Goal: Transaction & Acquisition: Purchase product/service

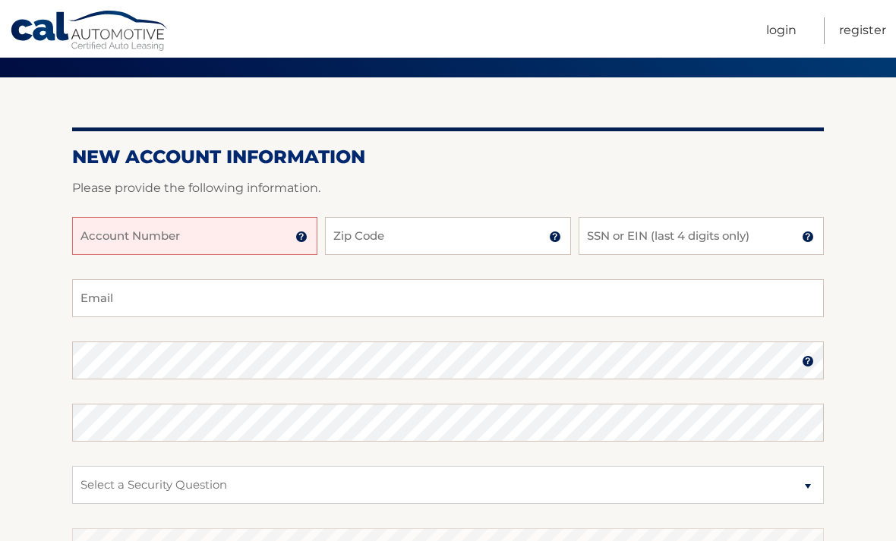
scroll to position [109, 0]
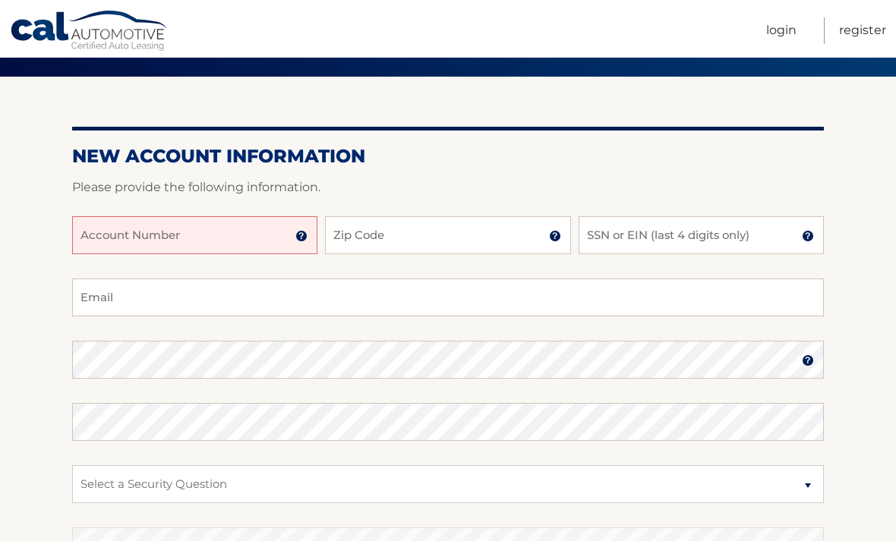
click at [233, 235] on input "Account Number" at bounding box center [194, 235] width 245 height 38
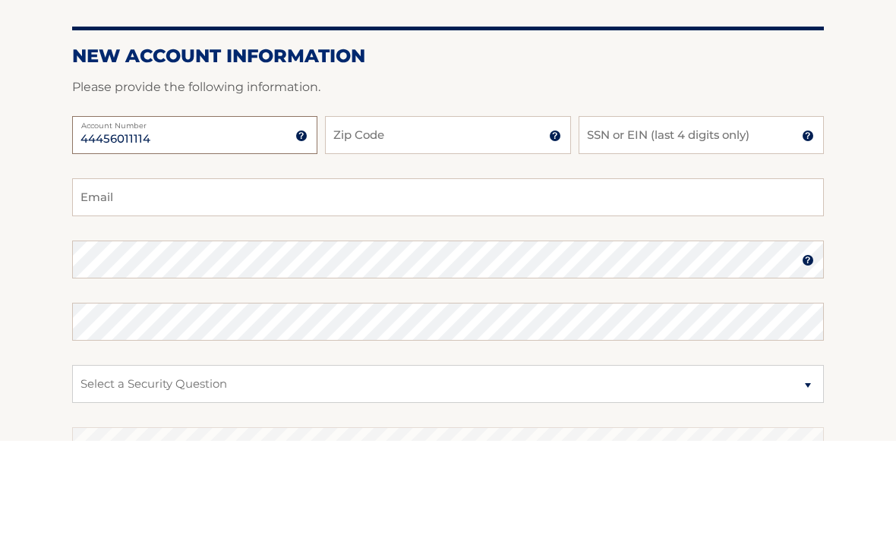
type input "44456011114"
click at [494, 217] on input "Zip Code" at bounding box center [447, 236] width 245 height 38
type input "10001"
click at [738, 217] on input "SSN or EIN (last 4 digits only)" at bounding box center [701, 236] width 245 height 38
type input "7143"
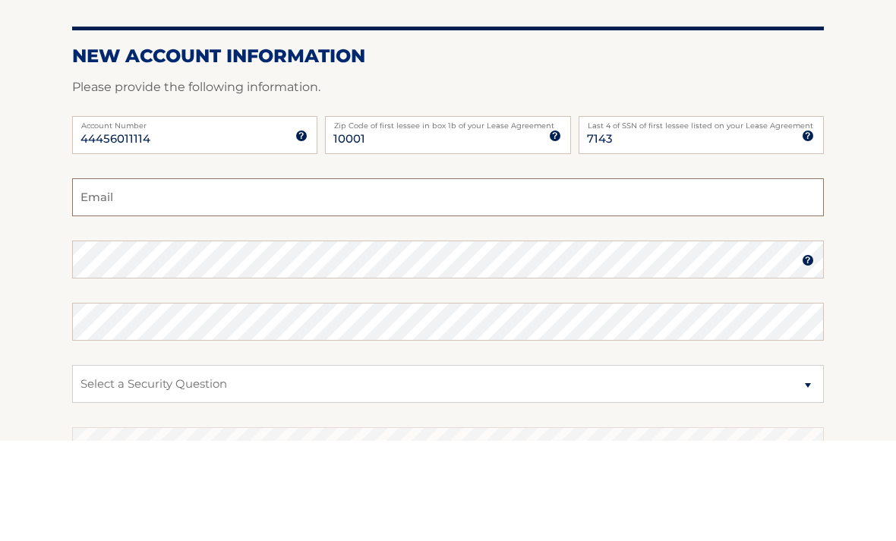
click at [326, 279] on input "Email" at bounding box center [448, 298] width 752 height 38
type input "n"
type input "[EMAIL_ADDRESS][DOMAIN_NAME]"
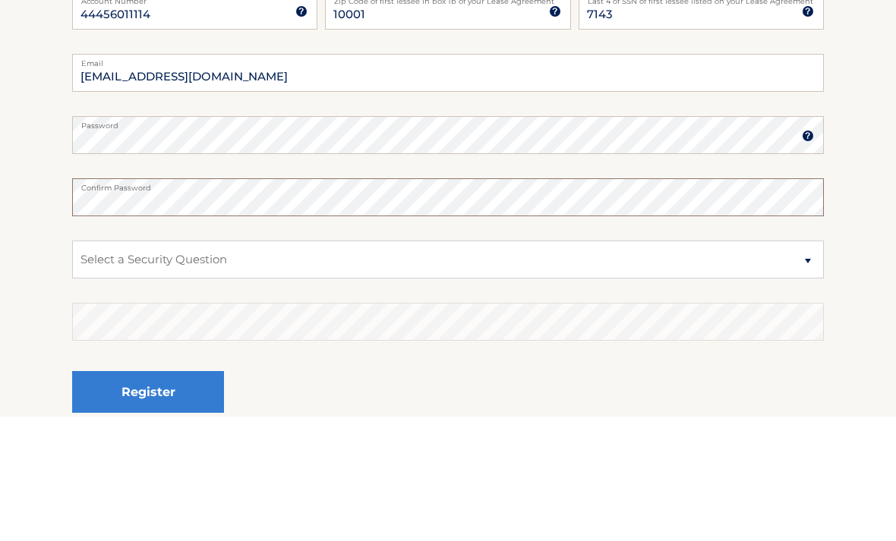
click at [148, 496] on button "Register" at bounding box center [148, 517] width 152 height 42
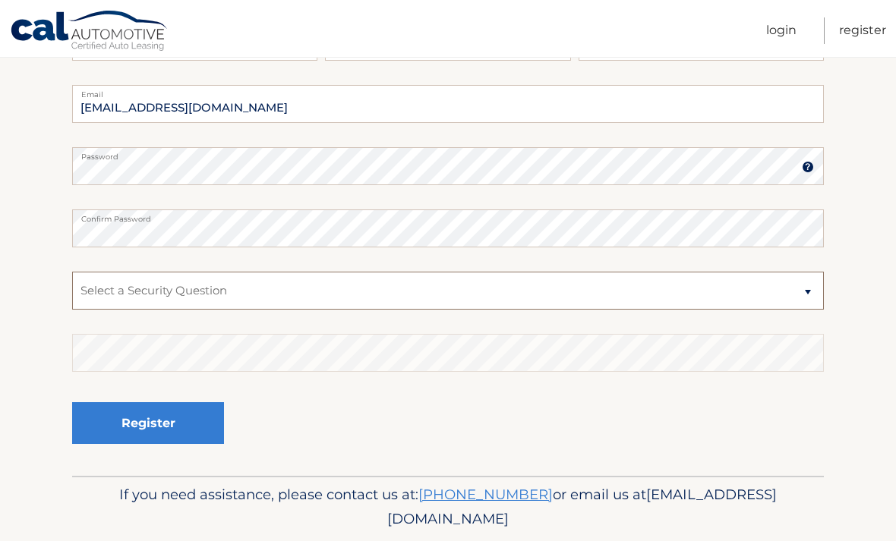
click at [525, 300] on select "Select a Security Question What was the name of your elementary school? What is…" at bounding box center [448, 291] width 752 height 38
select select "4"
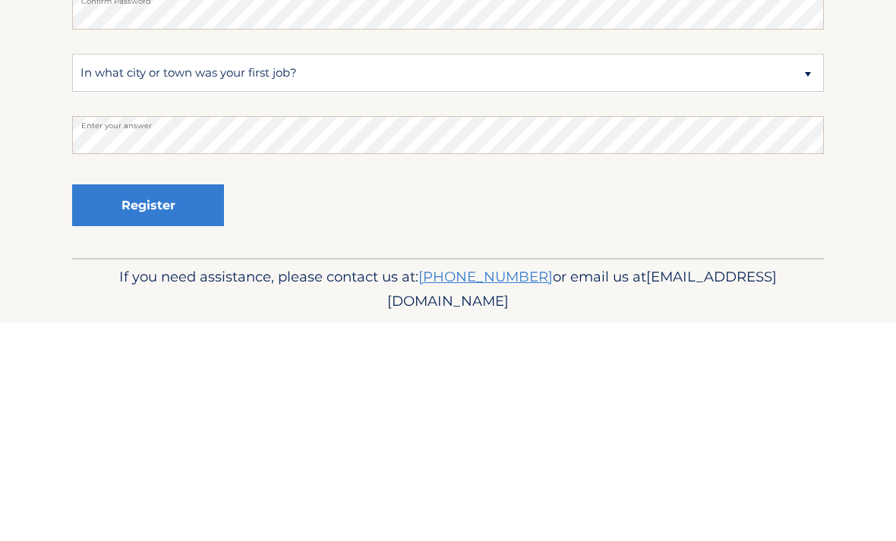
click at [181, 402] on button "Register" at bounding box center [148, 423] width 152 height 42
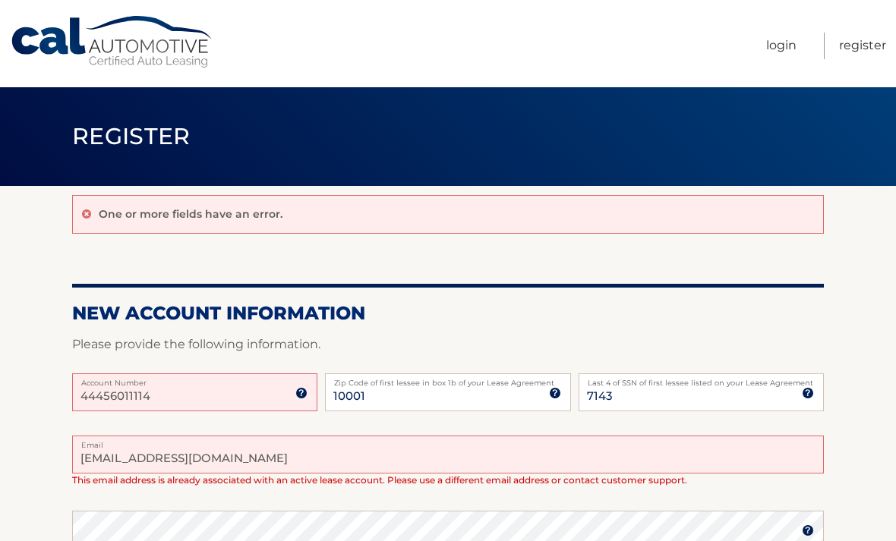
click at [778, 46] on link "Login" at bounding box center [781, 46] width 30 height 27
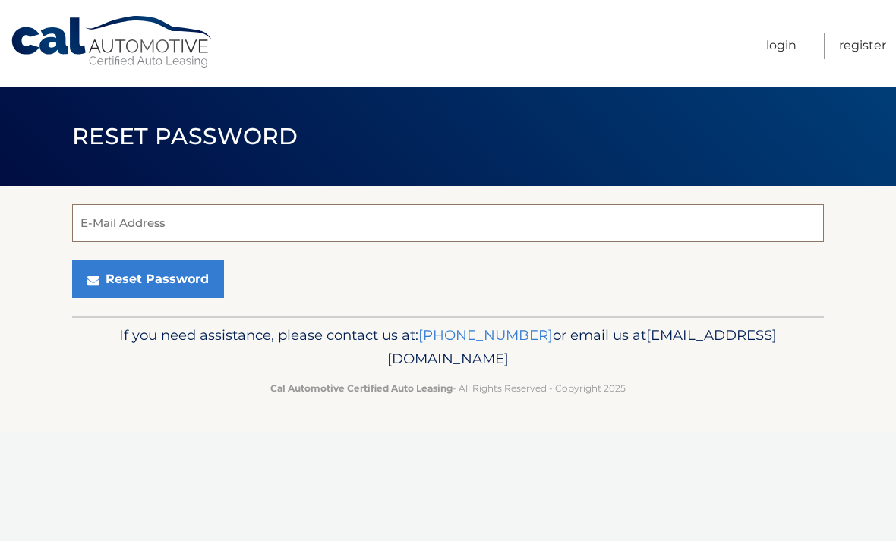
click at [313, 230] on input "E-Mail Address" at bounding box center [448, 223] width 752 height 38
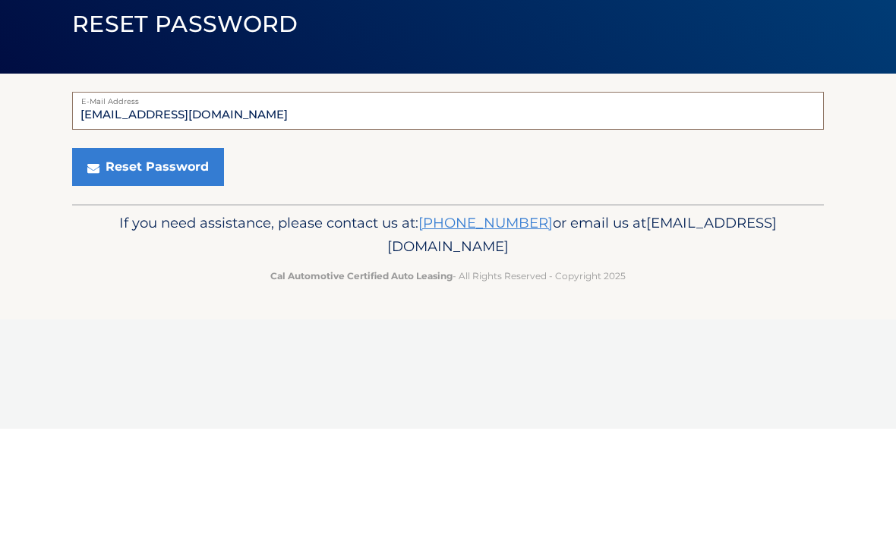
type input "[EMAIL_ADDRESS][DOMAIN_NAME]"
click at [172, 260] on button "Reset Password" at bounding box center [148, 279] width 152 height 38
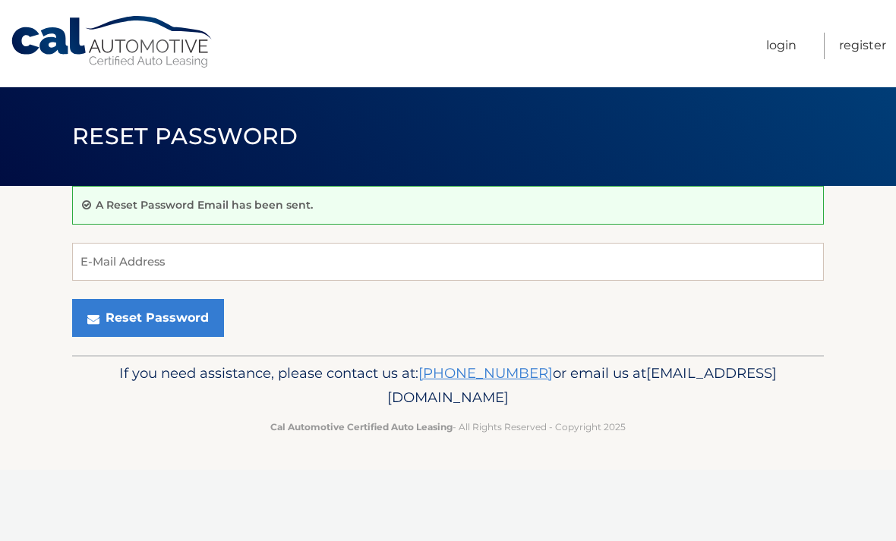
click at [781, 48] on link "Login" at bounding box center [781, 46] width 30 height 27
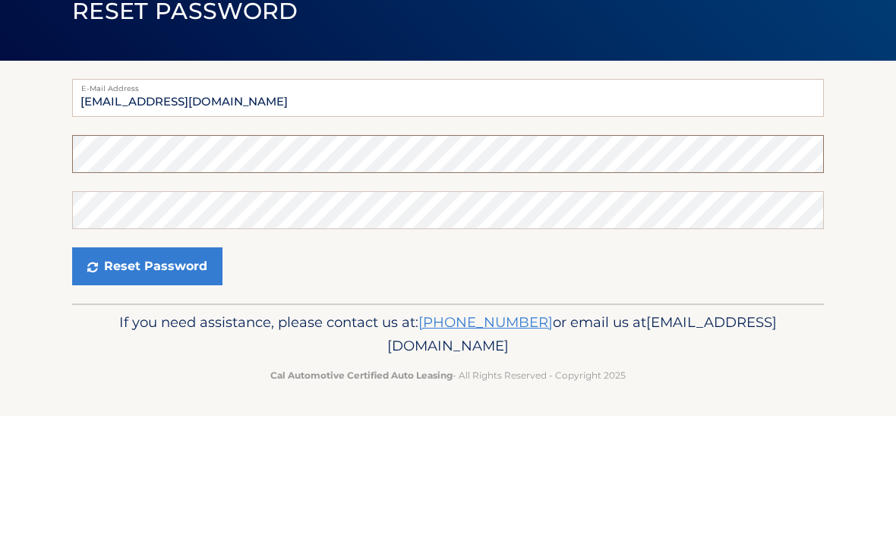
scroll to position [2, 0]
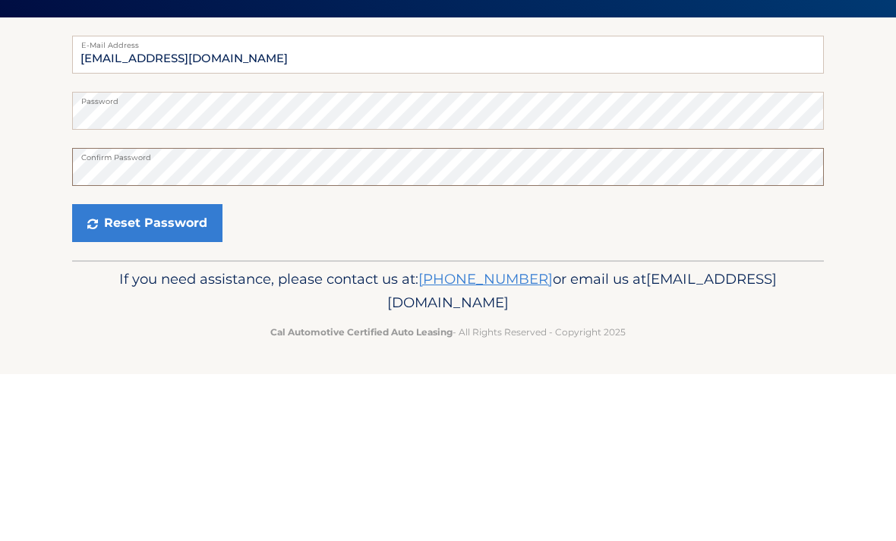
click at [146, 371] on button "Reset Password" at bounding box center [147, 390] width 150 height 38
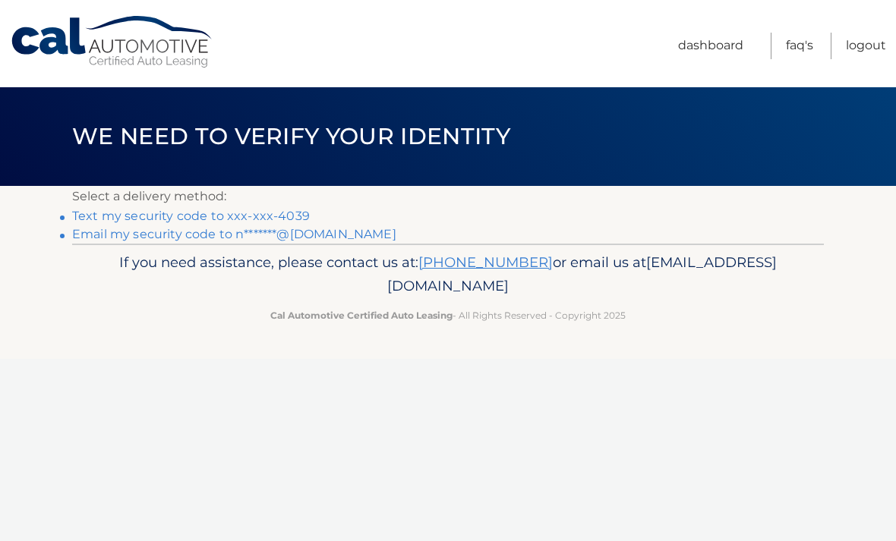
click at [209, 213] on link "Text my security code to xxx-xxx-4039" at bounding box center [191, 216] width 238 height 14
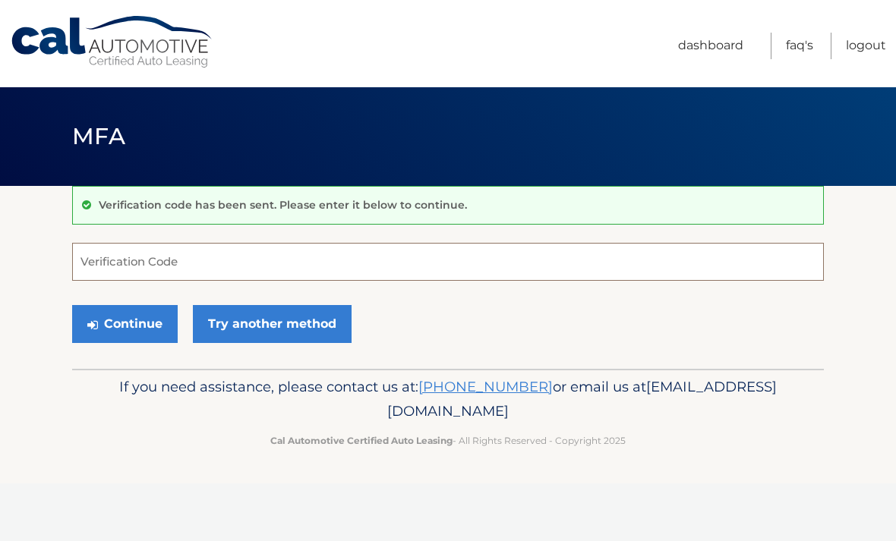
click at [261, 269] on input "Verification Code" at bounding box center [448, 262] width 752 height 38
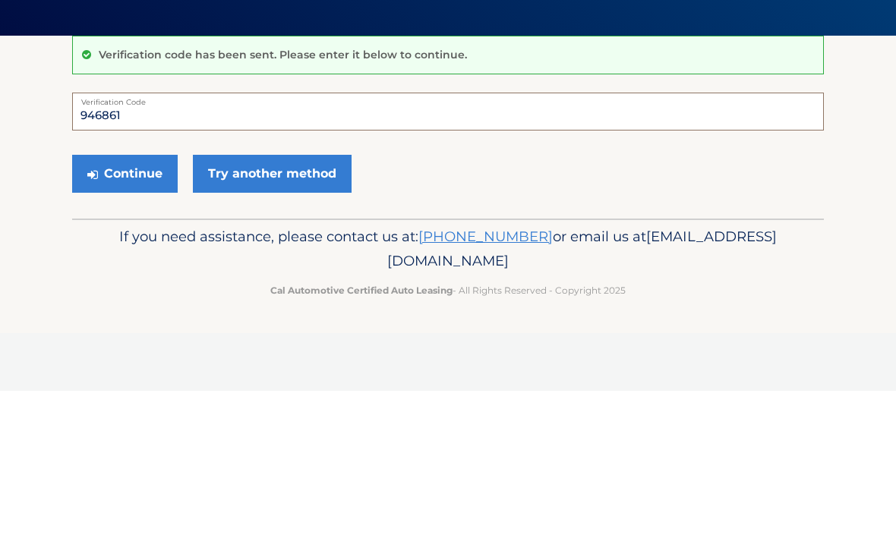
type input "946861"
click at [144, 305] on button "Continue" at bounding box center [125, 324] width 106 height 38
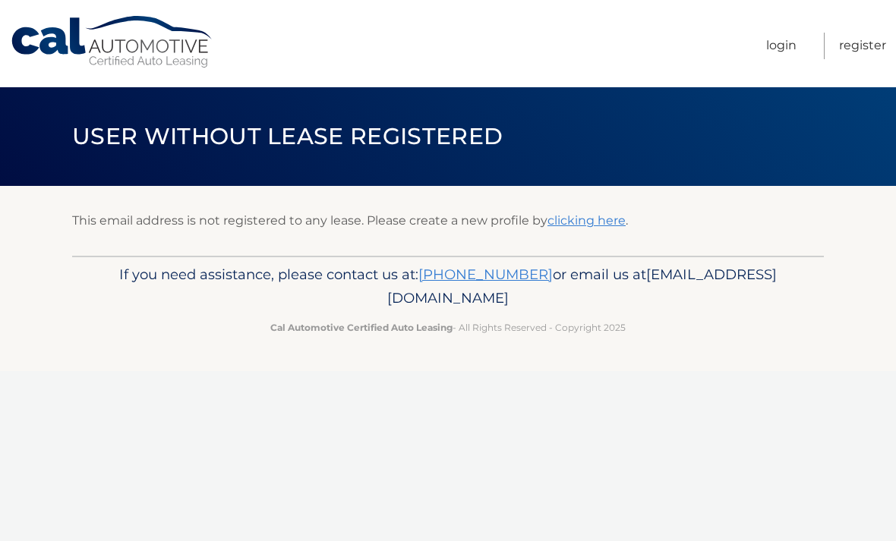
click at [593, 224] on link "clicking here" at bounding box center [586, 220] width 78 height 14
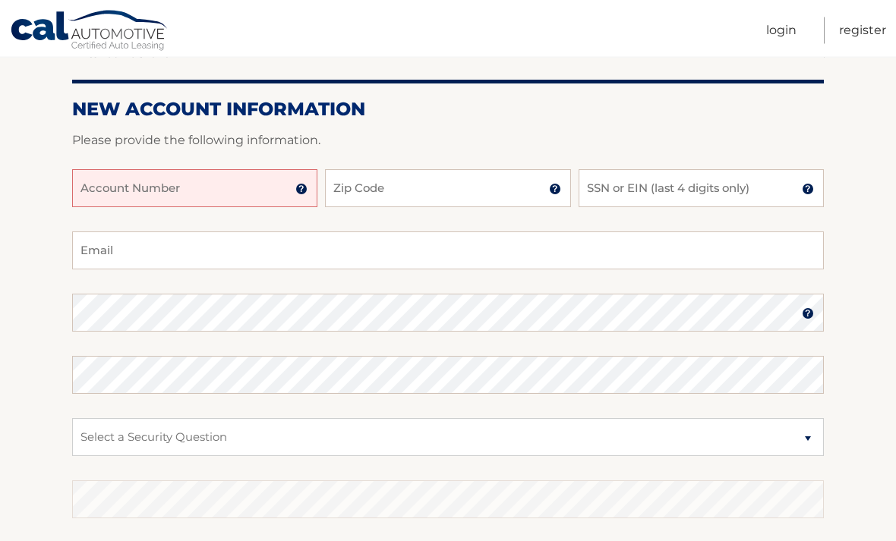
scroll to position [153, 0]
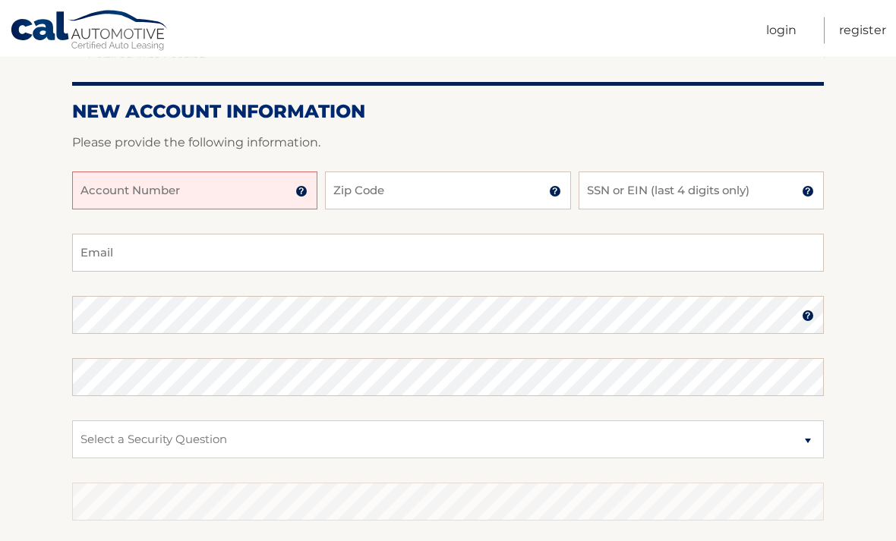
click at [235, 199] on input "Account Number" at bounding box center [194, 191] width 245 height 38
click at [308, 196] on img at bounding box center [301, 192] width 12 height 12
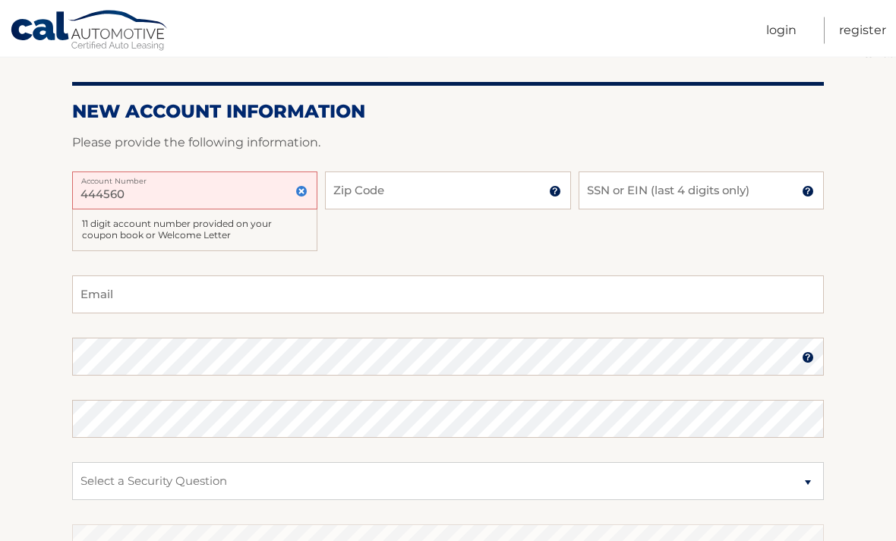
click at [190, 197] on input "444560" at bounding box center [194, 191] width 245 height 38
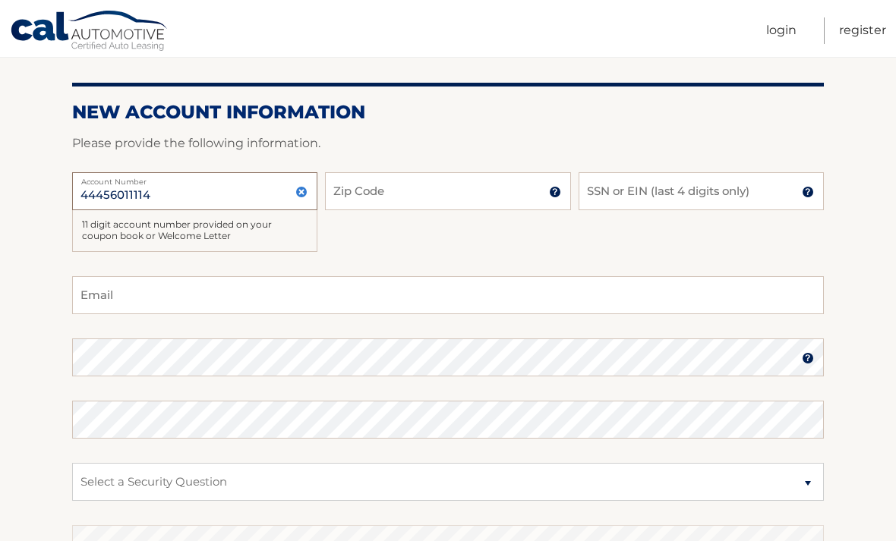
type input "44456011114"
click at [437, 199] on input "Zip Code" at bounding box center [447, 191] width 245 height 38
type input "10001"
click at [703, 195] on input "SSN or EIN (last 4 digits only)" at bounding box center [701, 191] width 245 height 38
type input "7143"
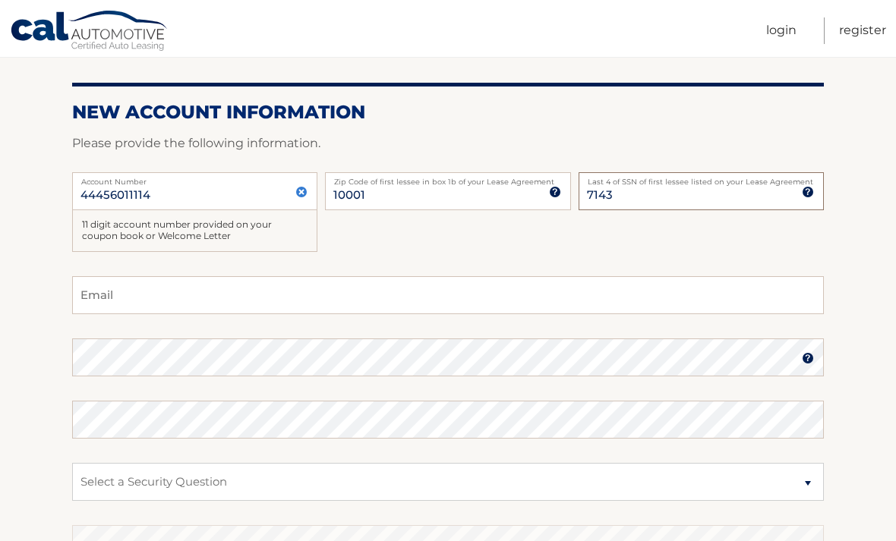
click at [267, 291] on input "Email" at bounding box center [448, 295] width 752 height 38
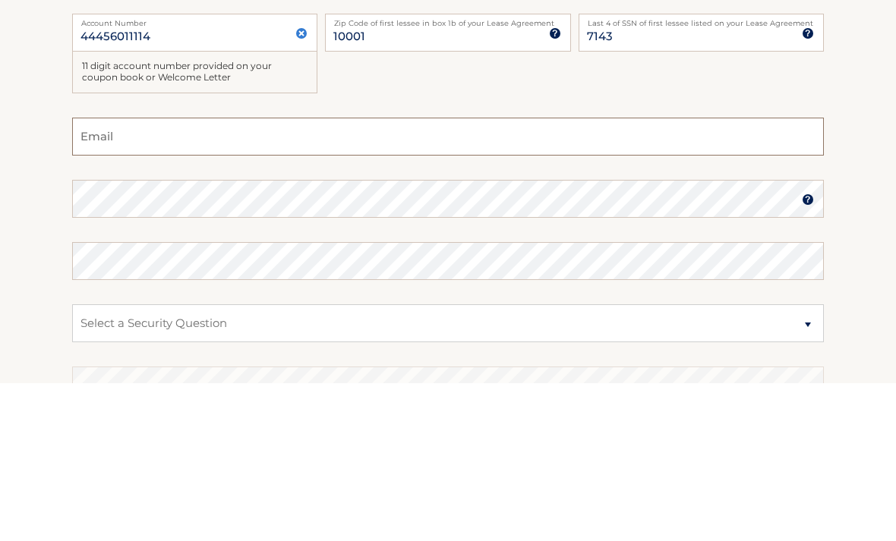
type input "nycsanel@gmail.com"
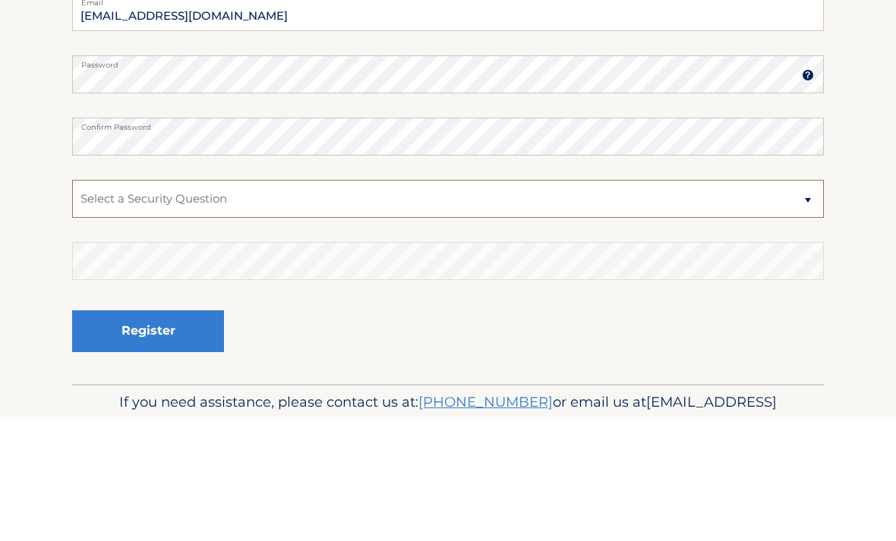
click at [544, 304] on select "Select a Security Question What was the name of your elementary school? What is…" at bounding box center [448, 323] width 752 height 38
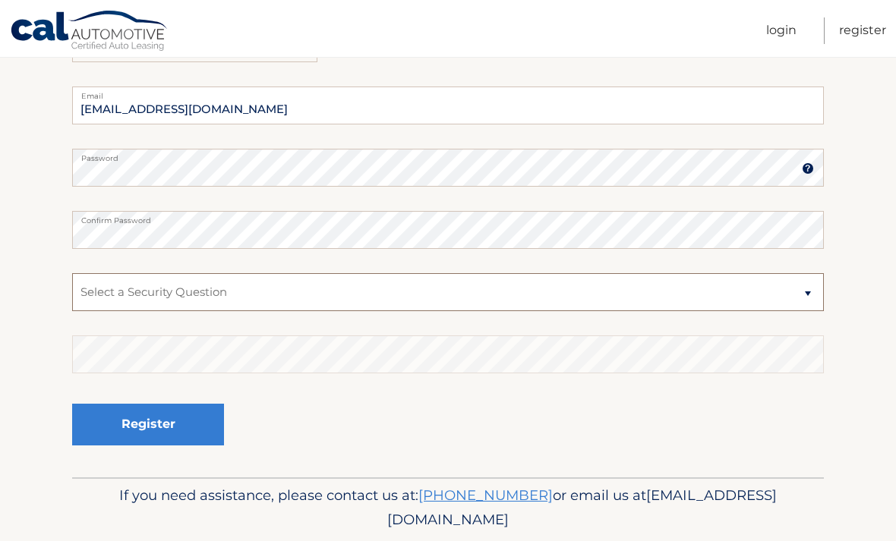
select select "4"
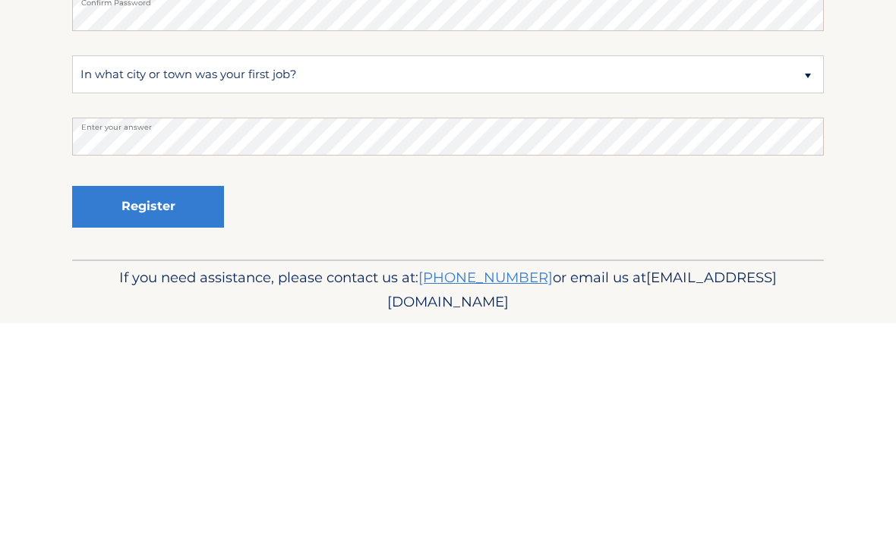
click at [178, 404] on button "Register" at bounding box center [148, 425] width 152 height 42
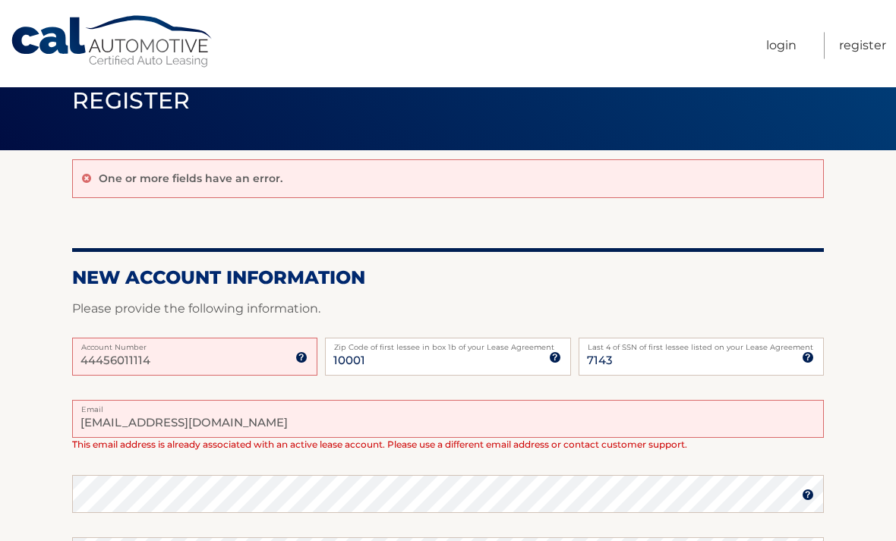
scroll to position [36, 0]
click at [267, 417] on input "nycsanel@gmail.com" at bounding box center [448, 419] width 752 height 38
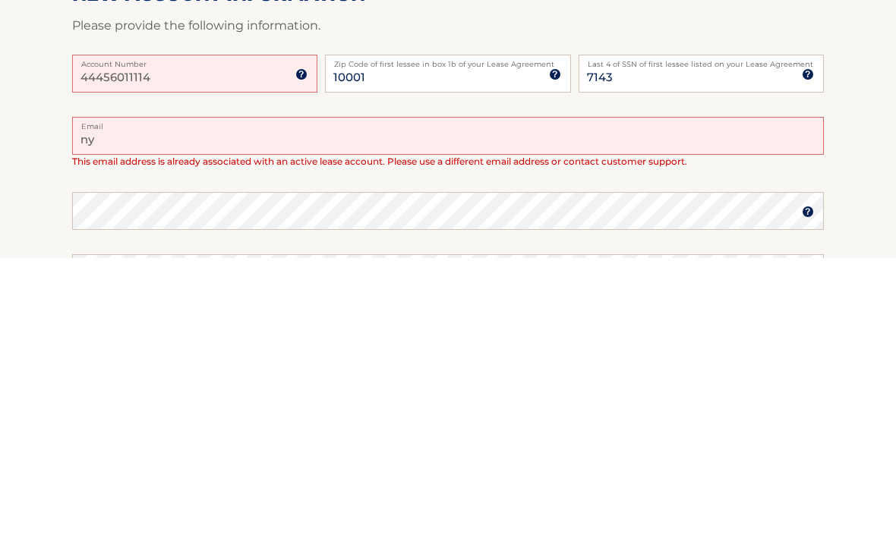
type input "n"
type input "[EMAIL_ADDRESS][DOMAIN_NAME]"
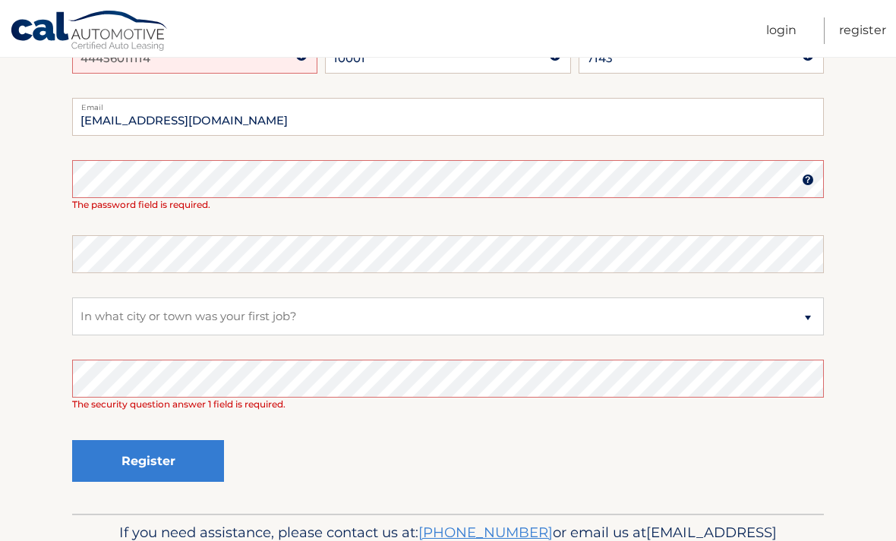
scroll to position [337, 0]
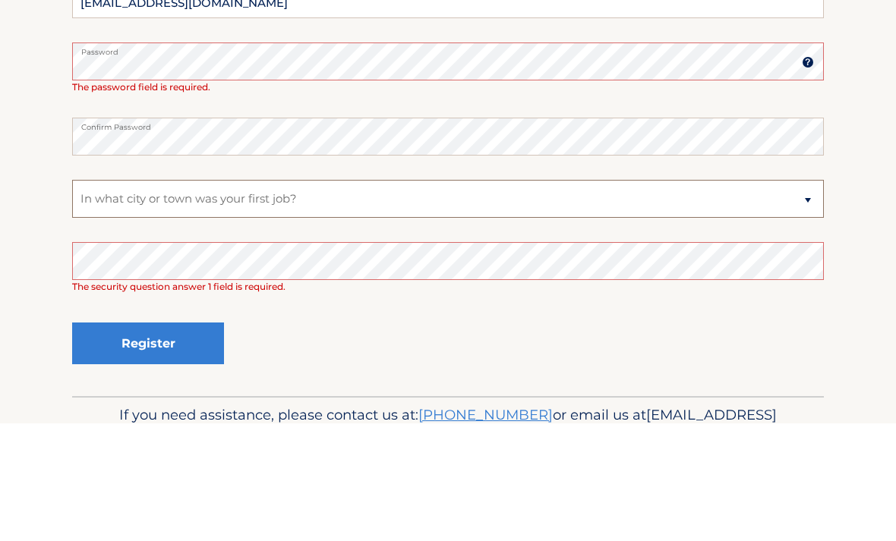
click at [377, 298] on select "Select a Security Question What was the name of your elementary school? What is…" at bounding box center [448, 317] width 752 height 38
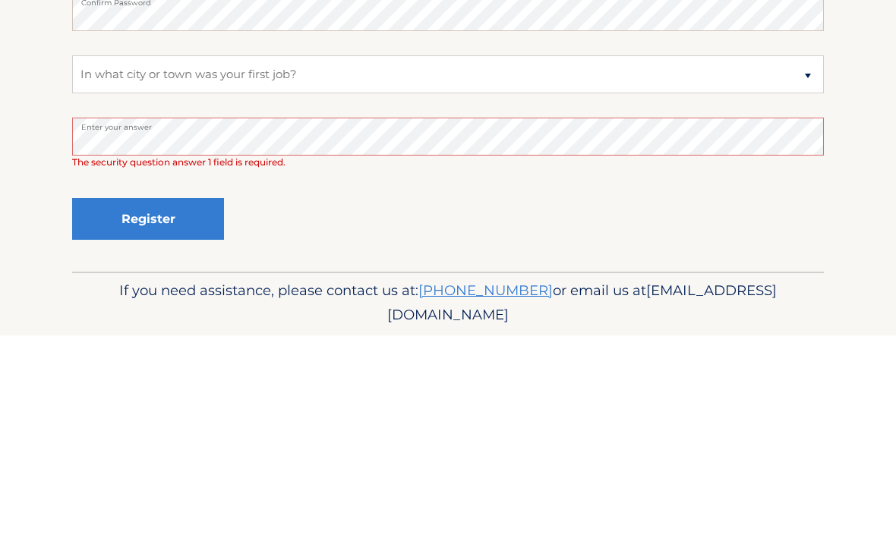
click at [191, 404] on button "Register" at bounding box center [148, 425] width 152 height 42
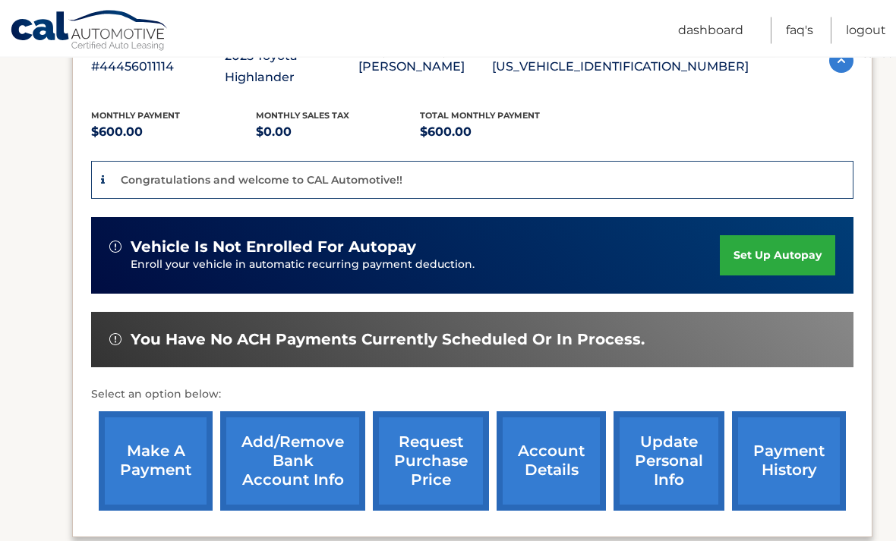
scroll to position [296, 0]
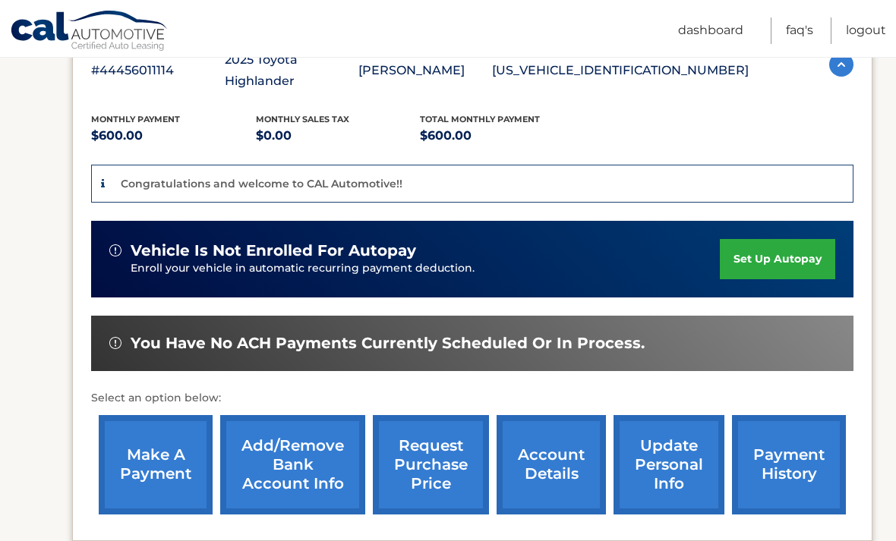
click at [175, 462] on link "make a payment" at bounding box center [156, 464] width 114 height 99
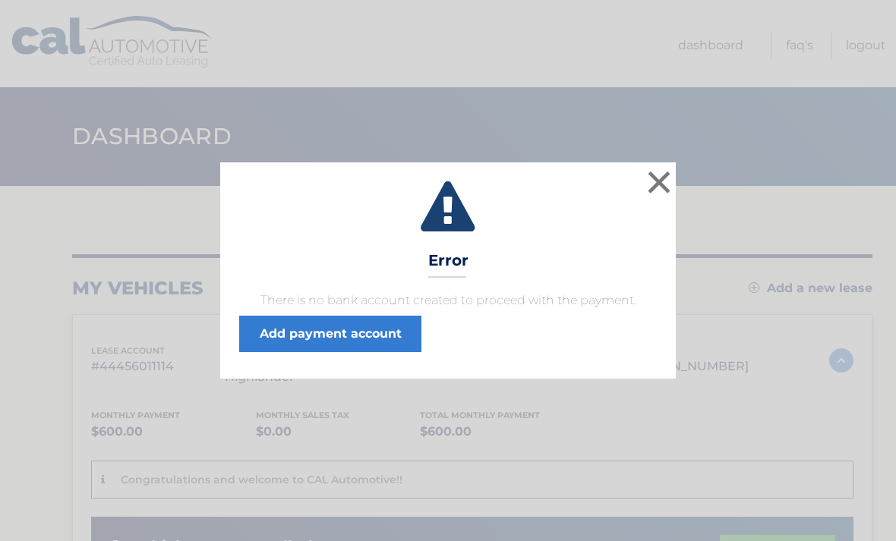
click at [376, 340] on link "Add payment account" at bounding box center [330, 334] width 182 height 36
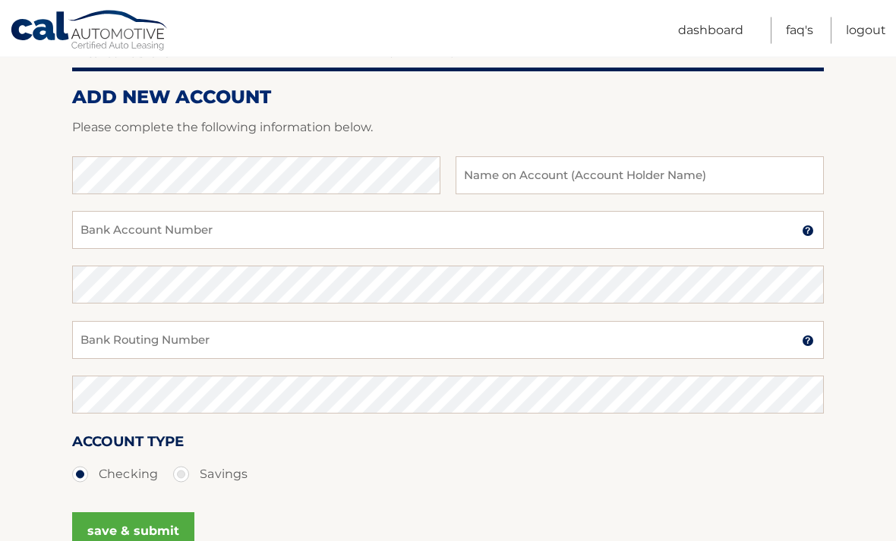
scroll to position [173, 0]
click at [704, 175] on input "text" at bounding box center [640, 175] width 368 height 38
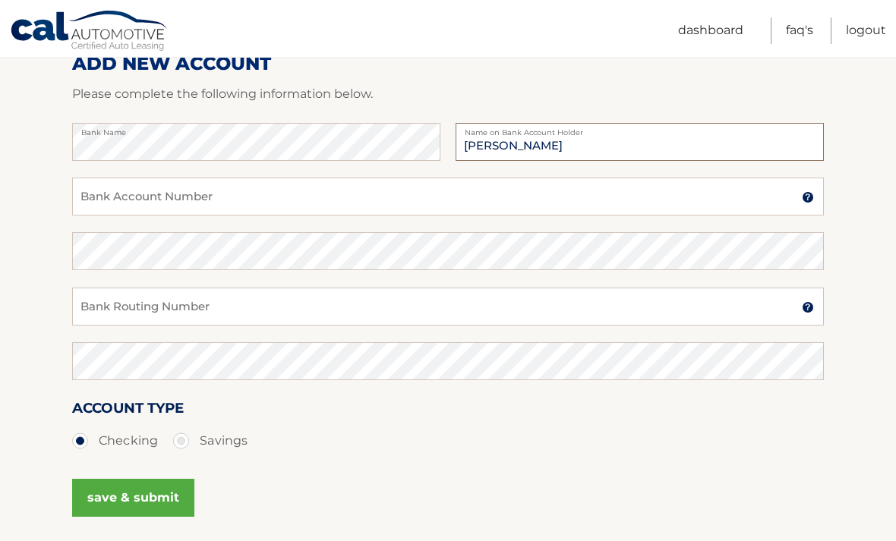
scroll to position [205, 0]
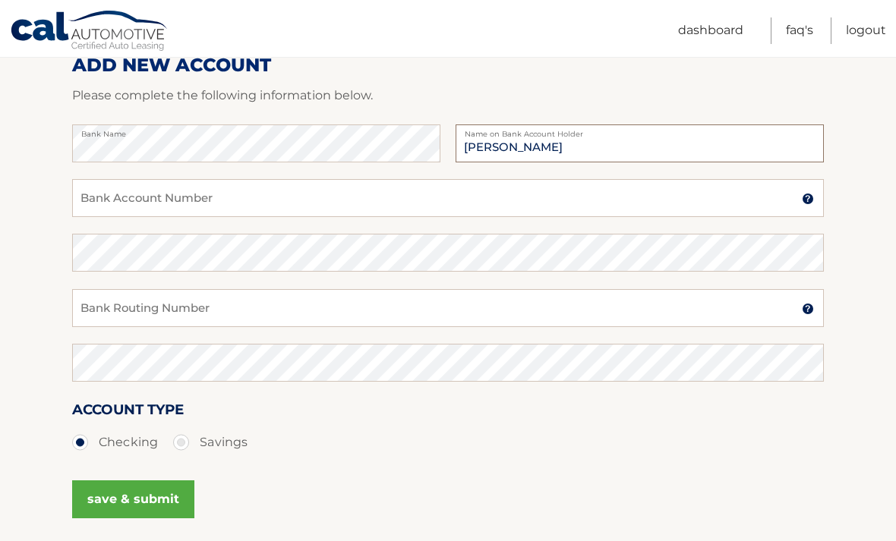
type input "[PERSON_NAME]"
click at [489, 210] on input "Bank Account Number" at bounding box center [448, 198] width 752 height 38
type input "1031082720002"
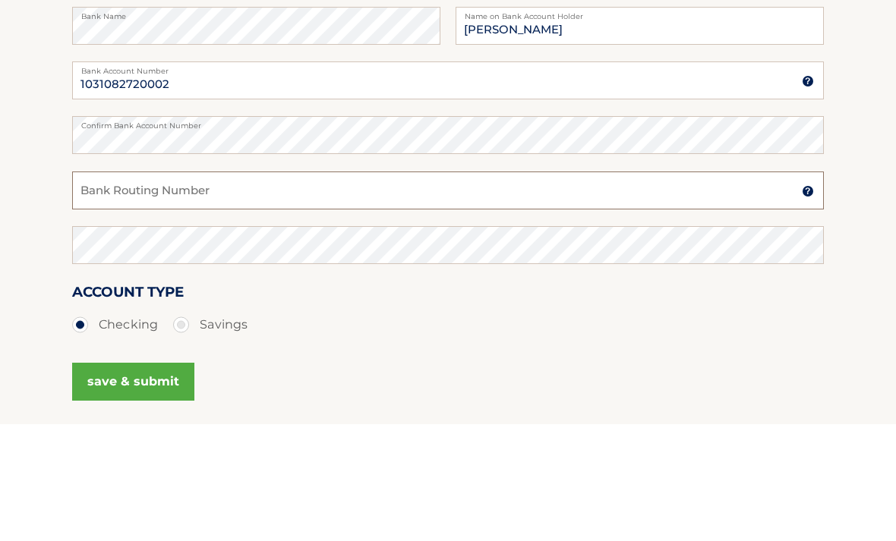
click at [257, 289] on input "Bank Routing Number" at bounding box center [448, 308] width 752 height 38
type input "226078609"
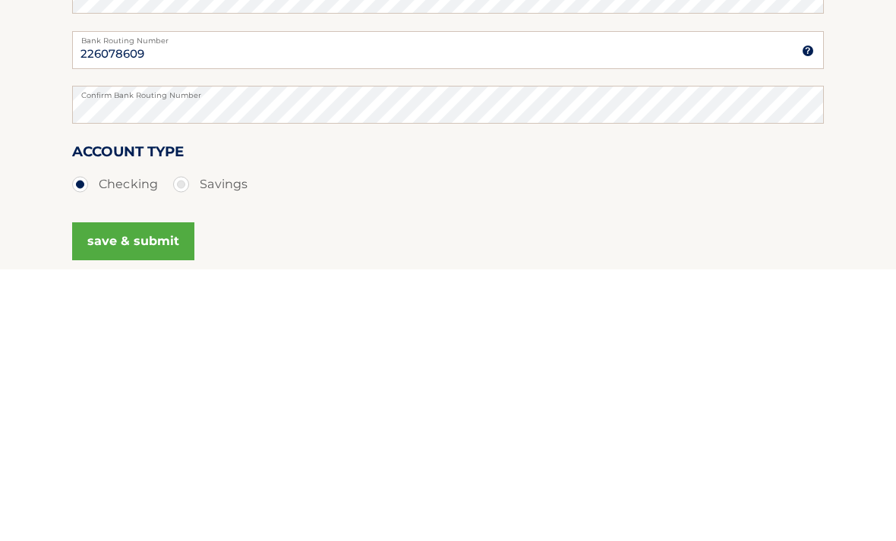
scroll to position [192, 0]
click at [149, 494] on button "save & submit" at bounding box center [133, 513] width 122 height 38
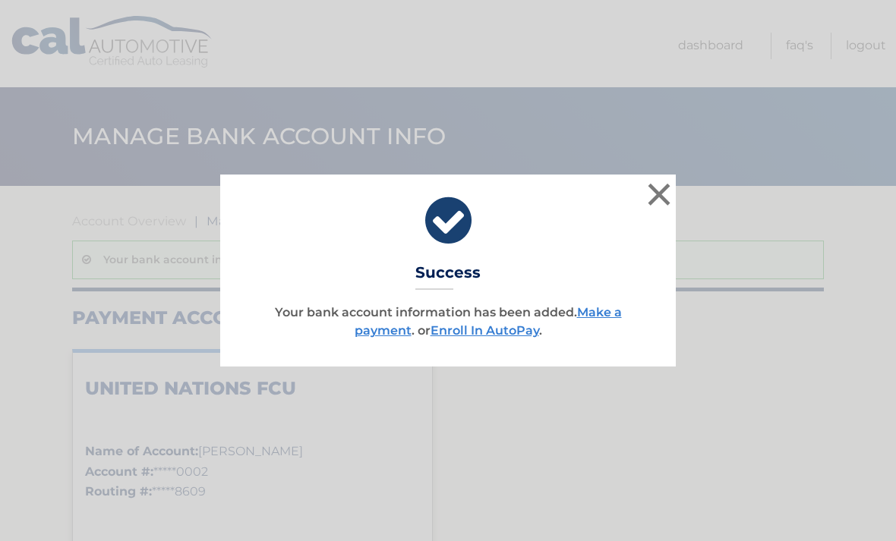
click at [663, 191] on button "×" at bounding box center [659, 194] width 30 height 30
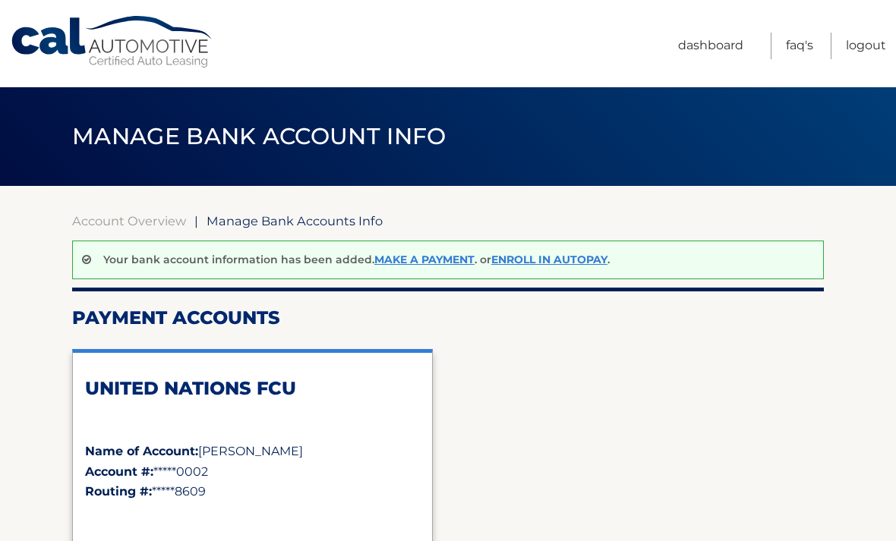
click at [412, 260] on link "Make a payment" at bounding box center [424, 260] width 100 height 14
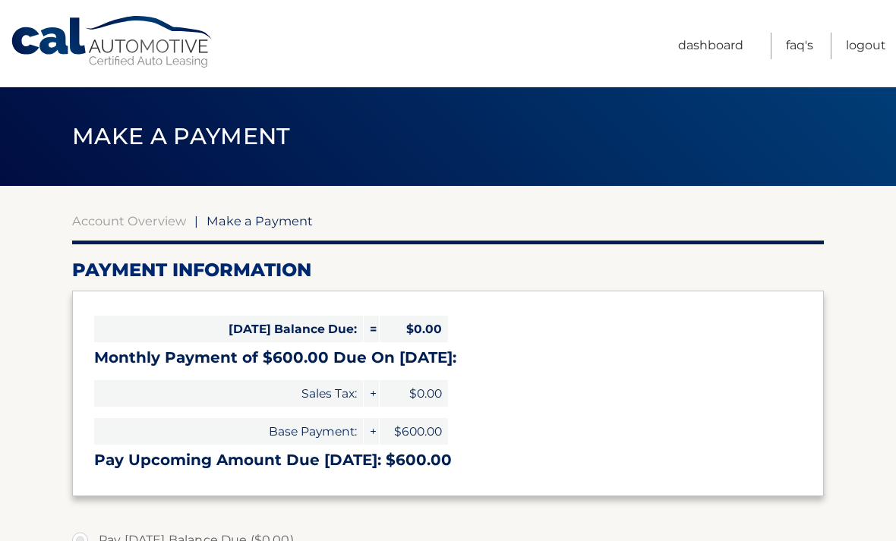
select select "ZWQ5MWI4NDktY2RlZi00N2NkLTlkNGEtNDI4M2ExMTJkYzY1"
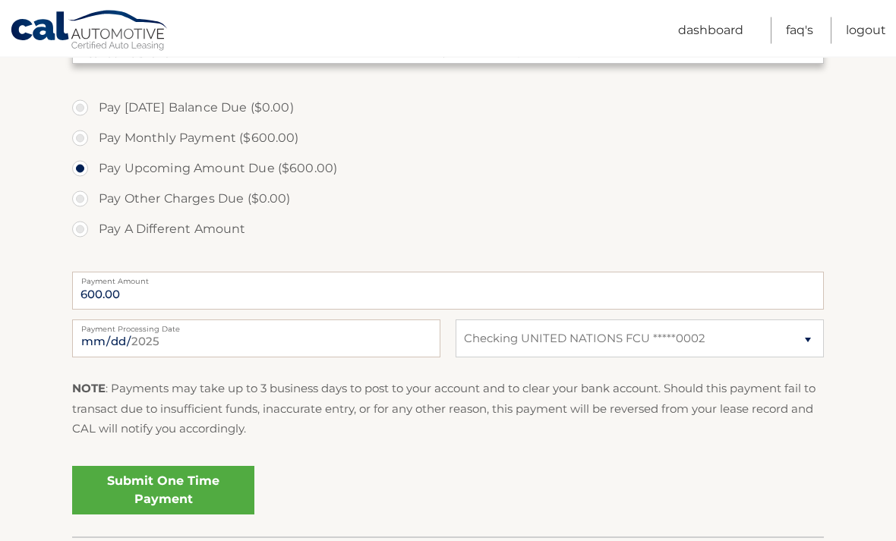
scroll to position [433, 0]
click at [216, 480] on link "Submit One Time Payment" at bounding box center [163, 490] width 182 height 49
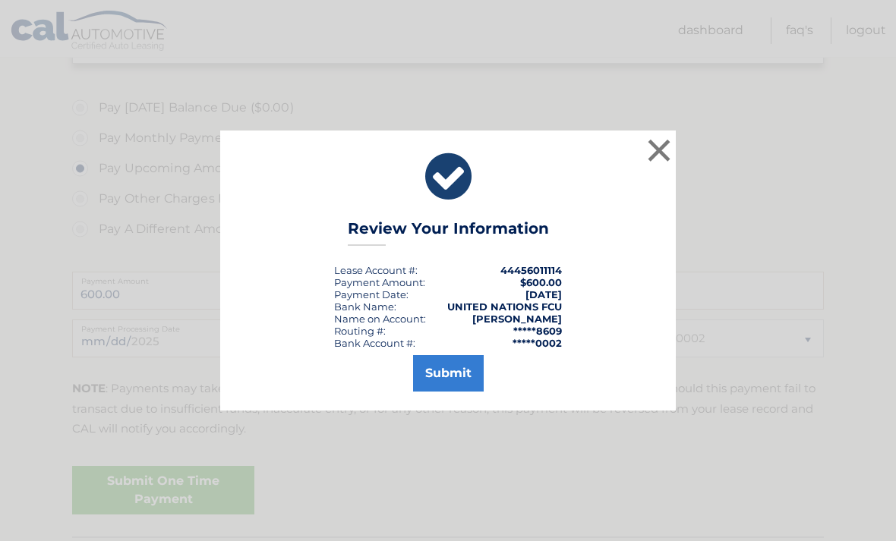
click at [463, 392] on button "Submit" at bounding box center [448, 373] width 71 height 36
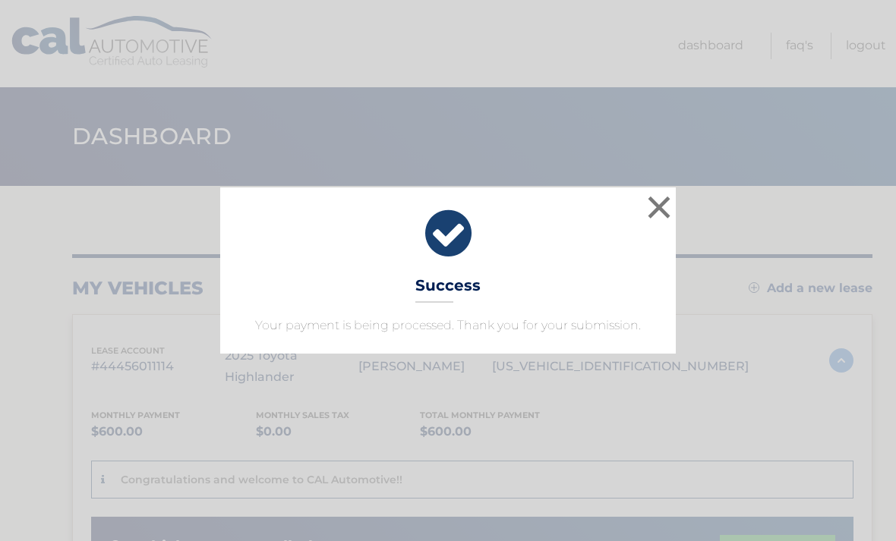
click at [658, 210] on button "×" at bounding box center [659, 207] width 30 height 30
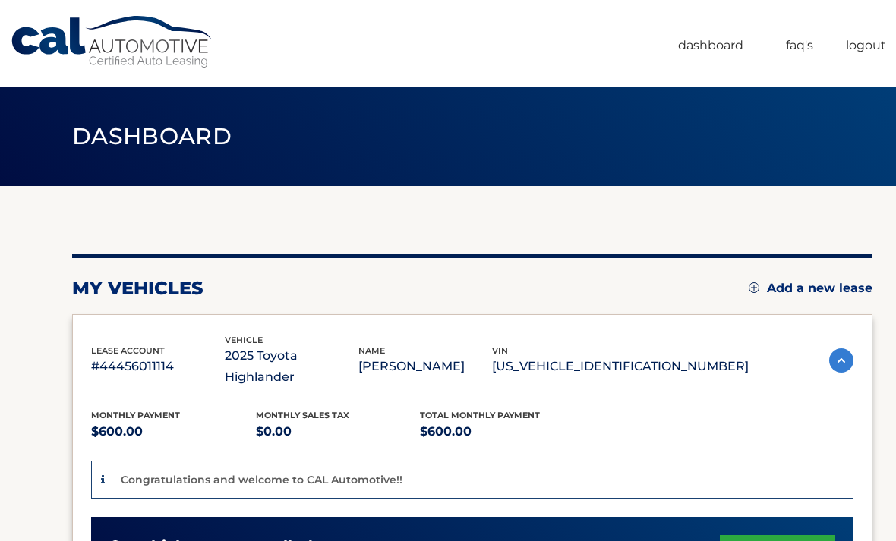
click at [863, 51] on link "Logout" at bounding box center [866, 46] width 40 height 27
